Goal: Information Seeking & Learning: Learn about a topic

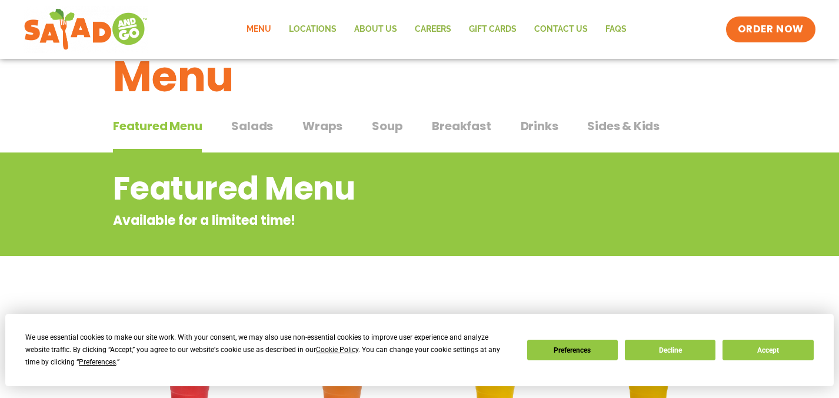
scroll to position [29, 0]
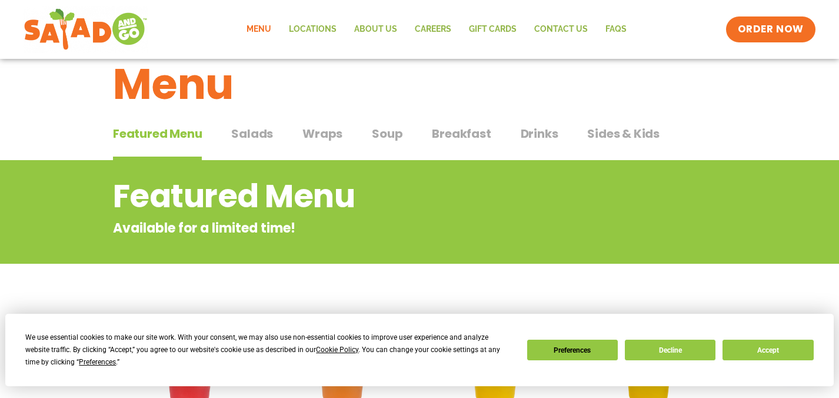
click at [254, 135] on span "Salads" at bounding box center [252, 134] width 42 height 18
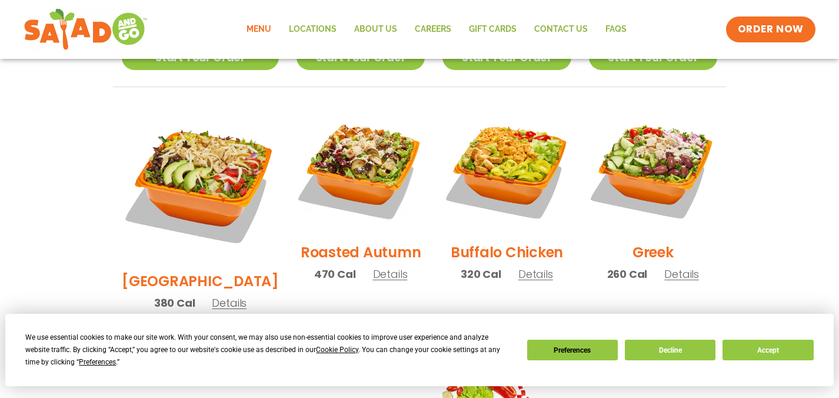
scroll to position [584, 0]
click at [373, 266] on span "Details" at bounding box center [390, 273] width 35 height 15
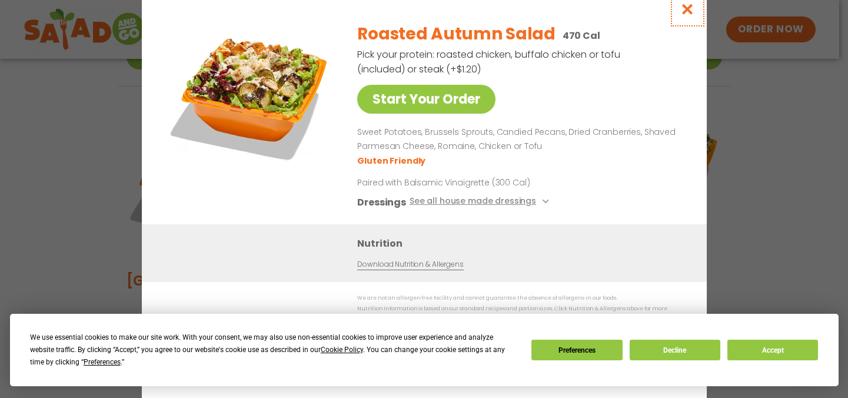
click at [685, 11] on icon "Close modal" at bounding box center [686, 9] width 15 height 12
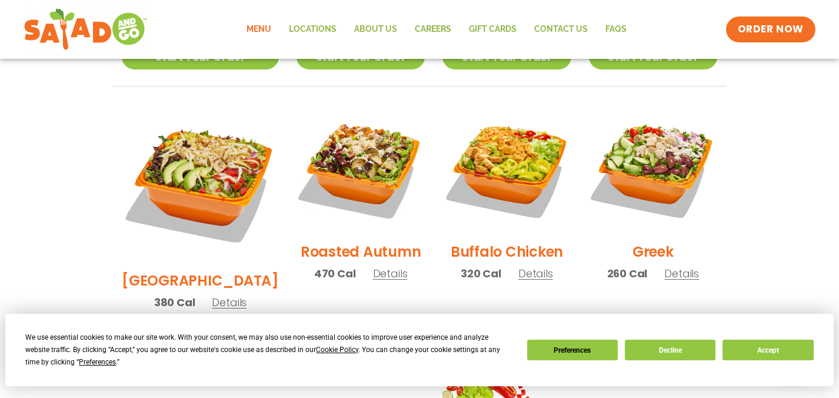
click at [529, 266] on span "Details" at bounding box center [535, 273] width 35 height 15
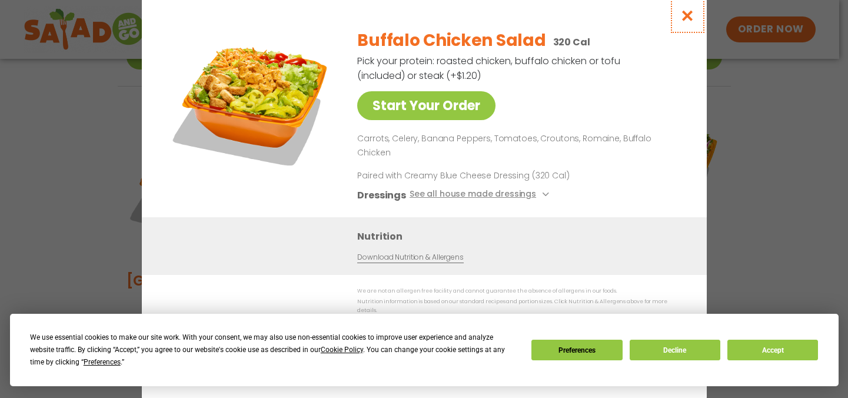
click at [690, 22] on icon "Close modal" at bounding box center [686, 15] width 15 height 12
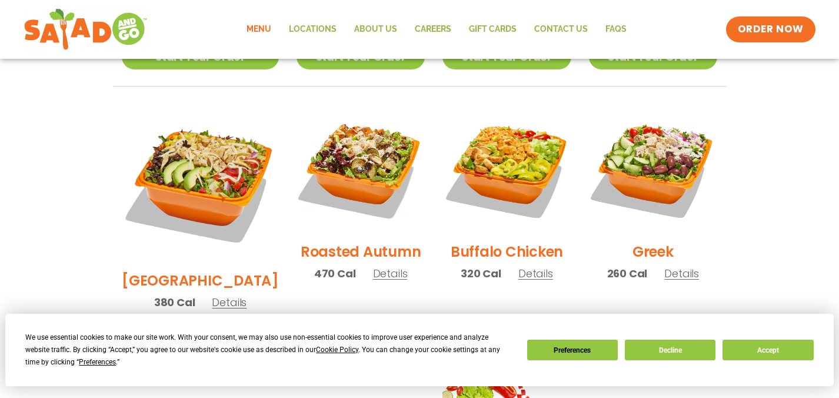
click at [675, 266] on span "Details" at bounding box center [681, 273] width 35 height 15
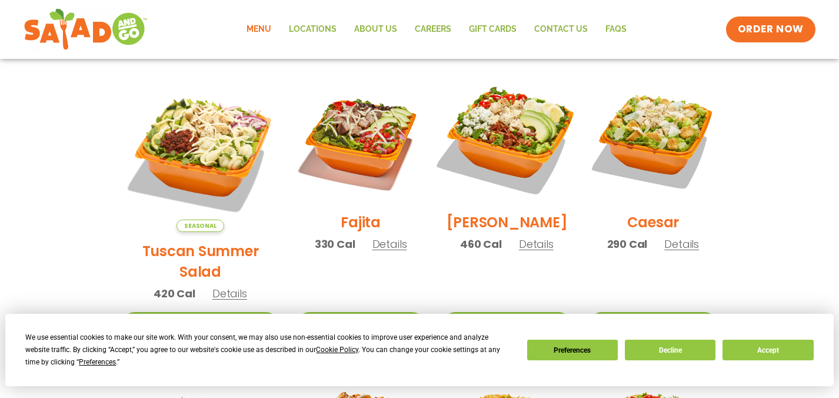
scroll to position [315, 0]
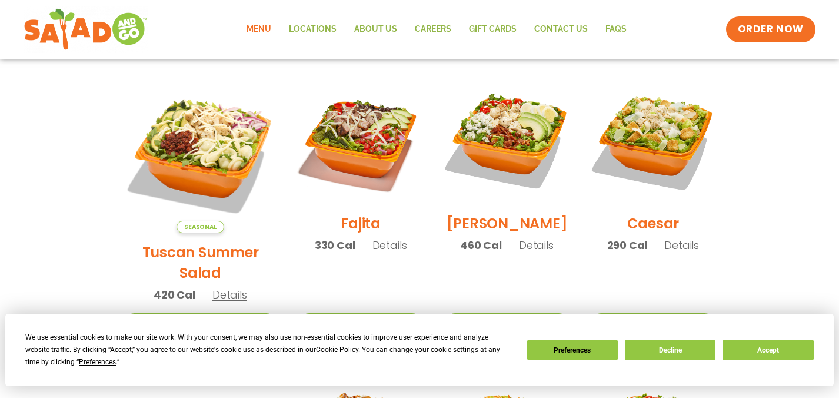
click at [222, 287] on span "Details" at bounding box center [229, 294] width 35 height 15
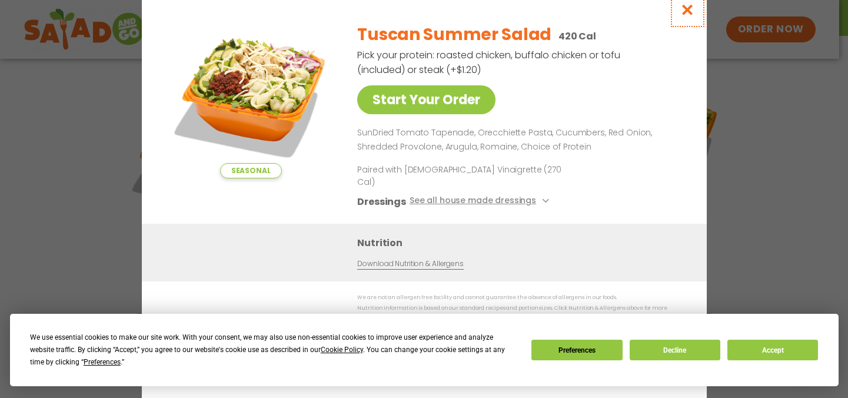
click at [689, 16] on icon "Close modal" at bounding box center [686, 10] width 15 height 12
